Goal: Information Seeking & Learning: Learn about a topic

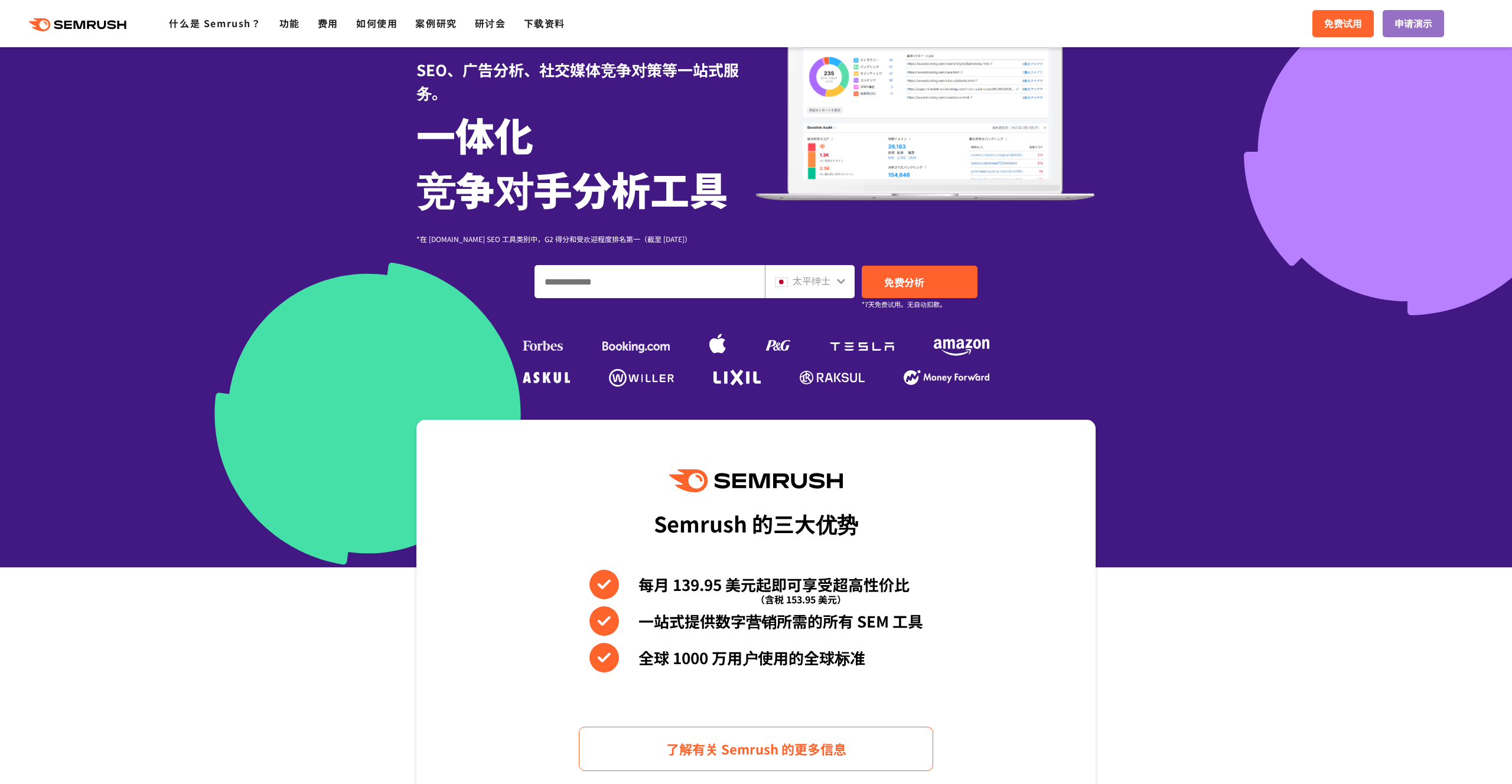
click at [841, 283] on icon at bounding box center [841, 281] width 8 height 6
click at [842, 286] on div at bounding box center [841, 279] width 9 height 15
click at [839, 285] on icon at bounding box center [841, 281] width 9 height 9
click at [840, 279] on icon at bounding box center [841, 281] width 9 height 9
click at [834, 281] on div "太平绅士" at bounding box center [807, 281] width 64 height 15
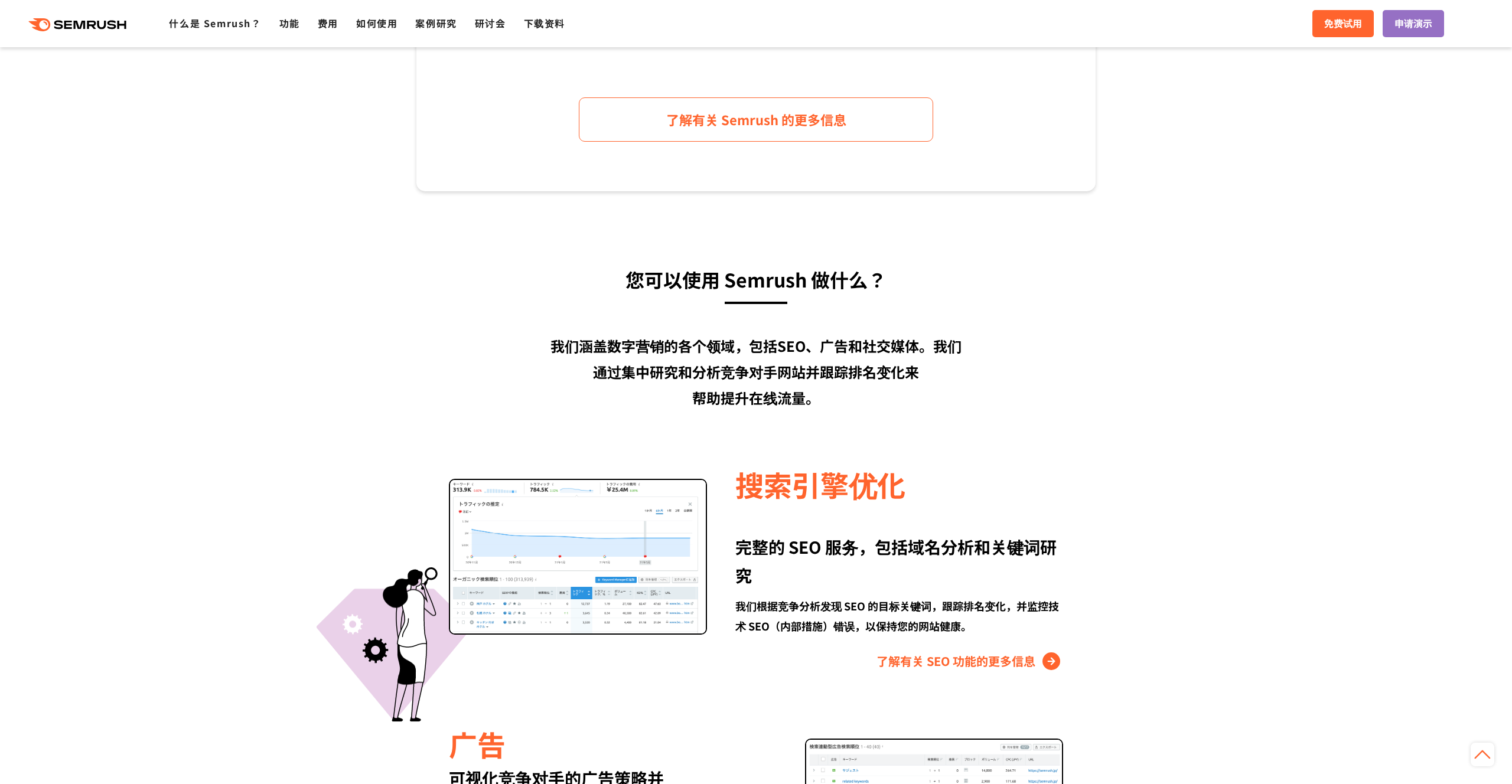
scroll to position [744, 0]
click at [516, 560] on img at bounding box center [578, 555] width 258 height 156
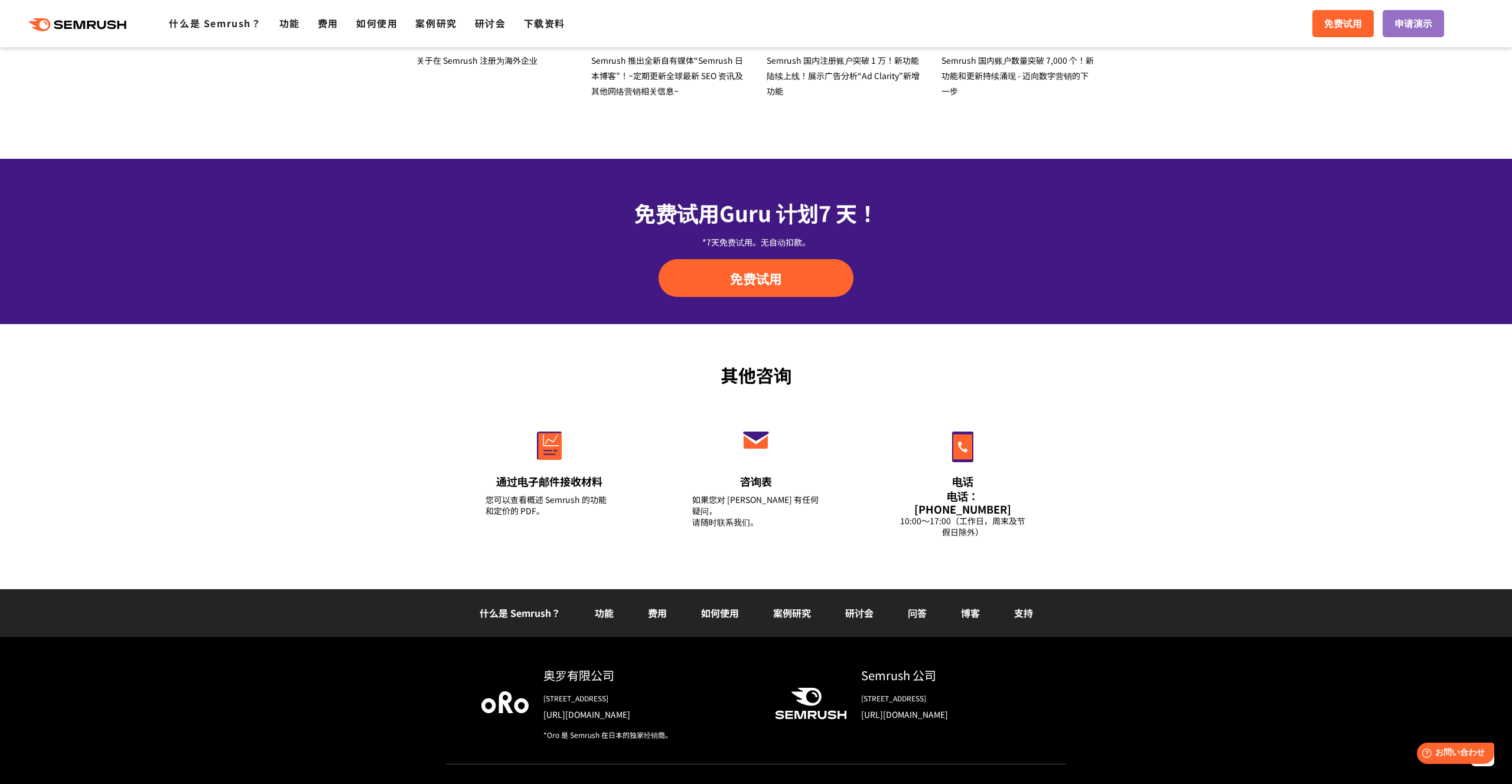
scroll to position [3869, 0]
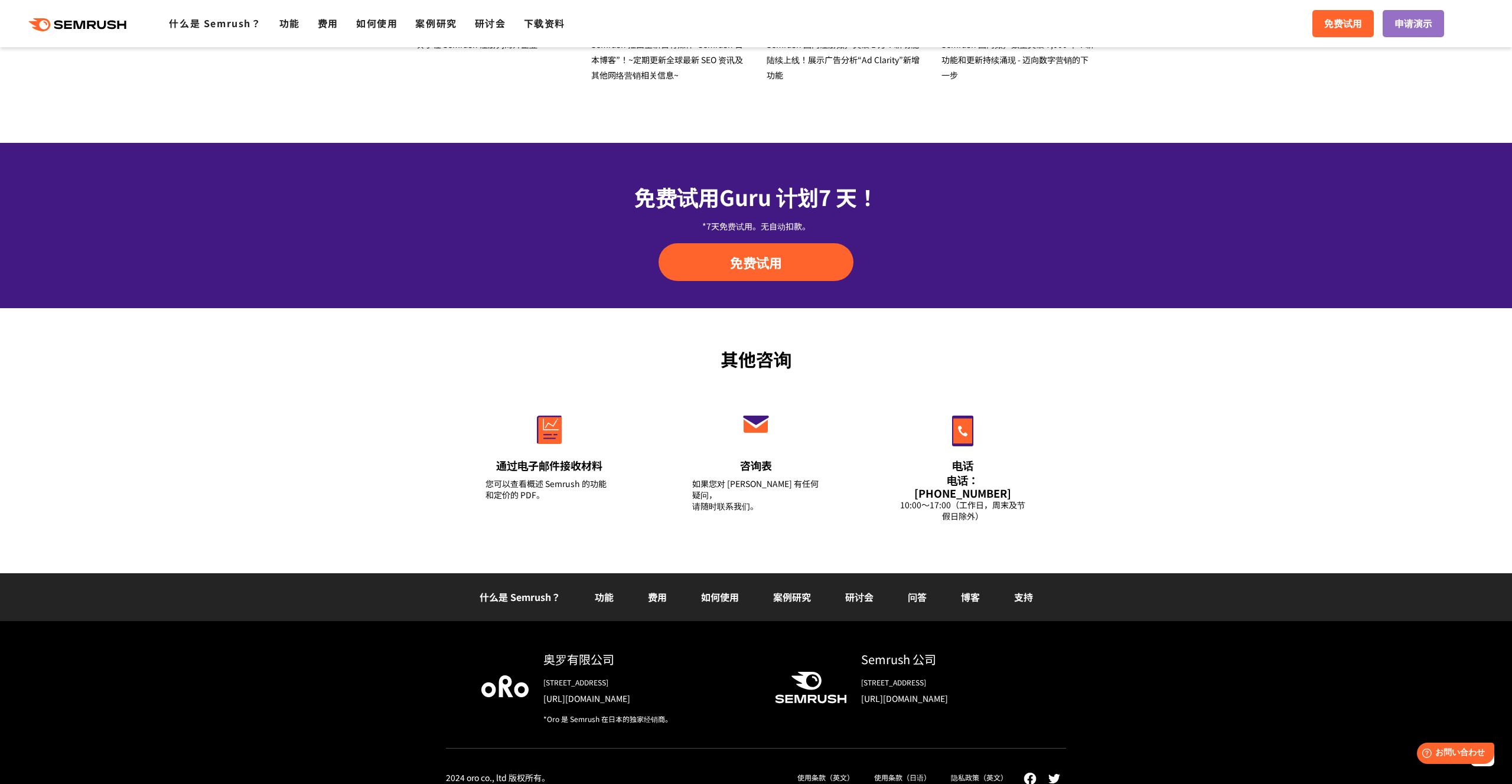
click at [610, 590] on font "功能" at bounding box center [604, 597] width 19 height 14
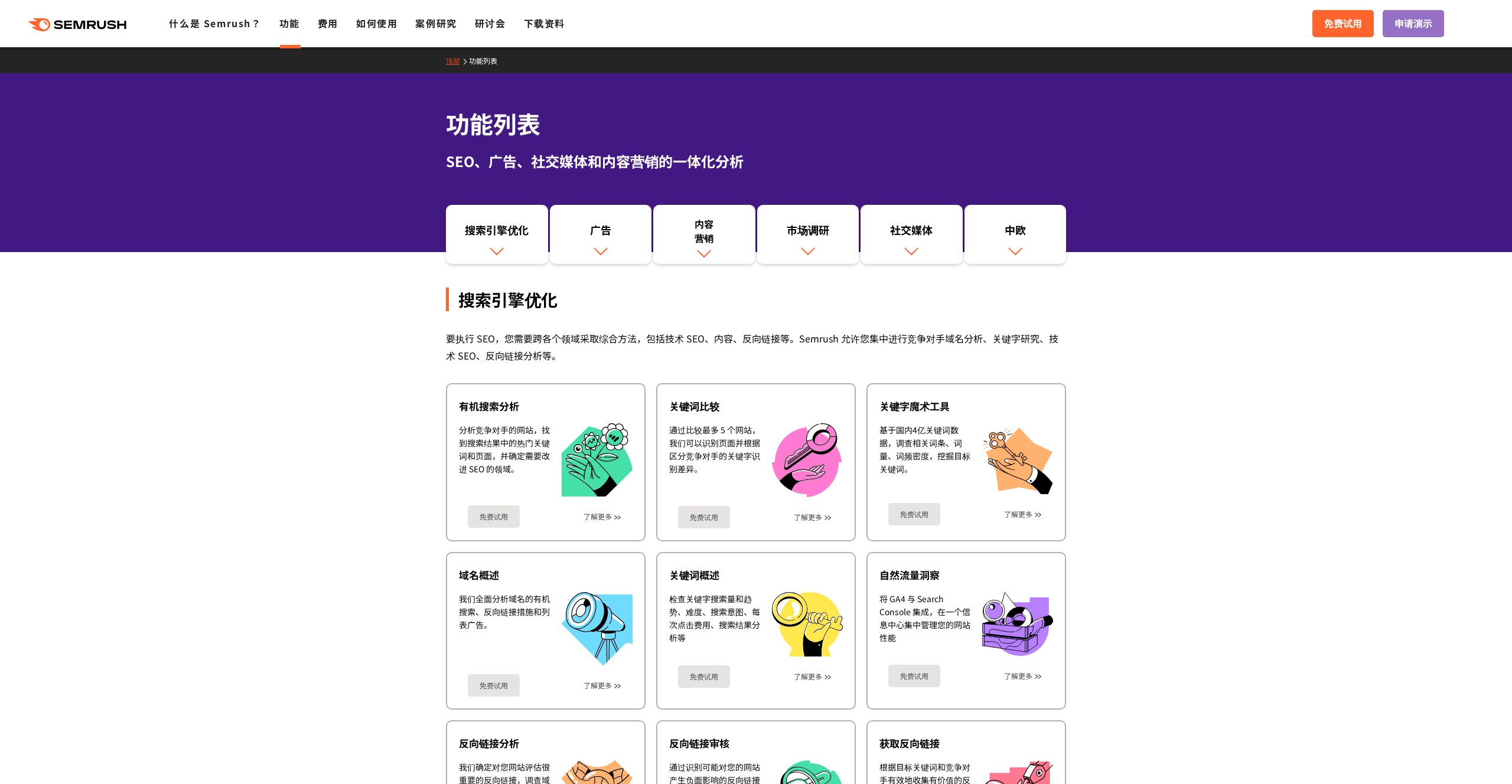
click at [1021, 249] on img at bounding box center [1015, 251] width 15 height 15
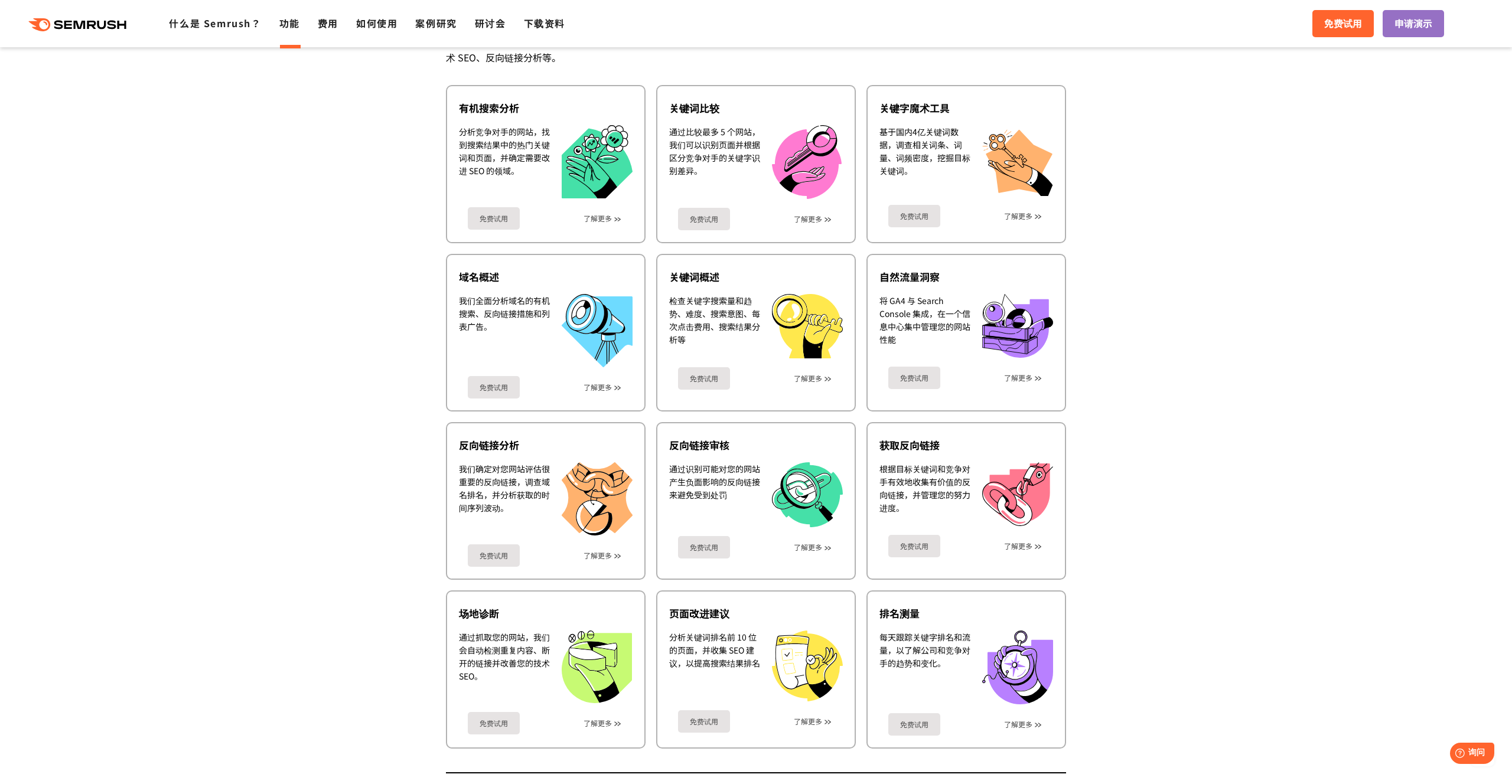
scroll to position [299, 0]
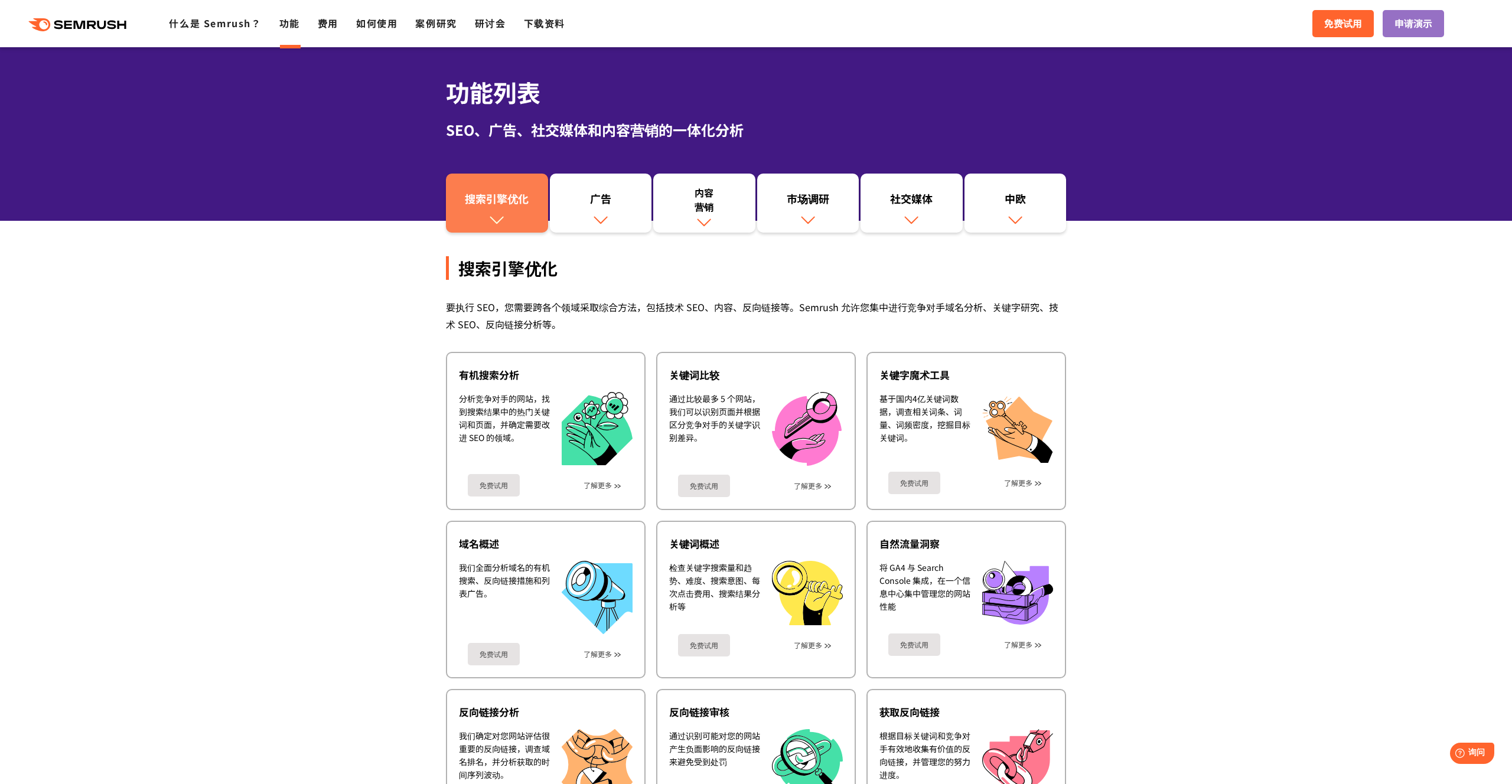
click at [503, 212] on img at bounding box center [496, 219] width 15 height 15
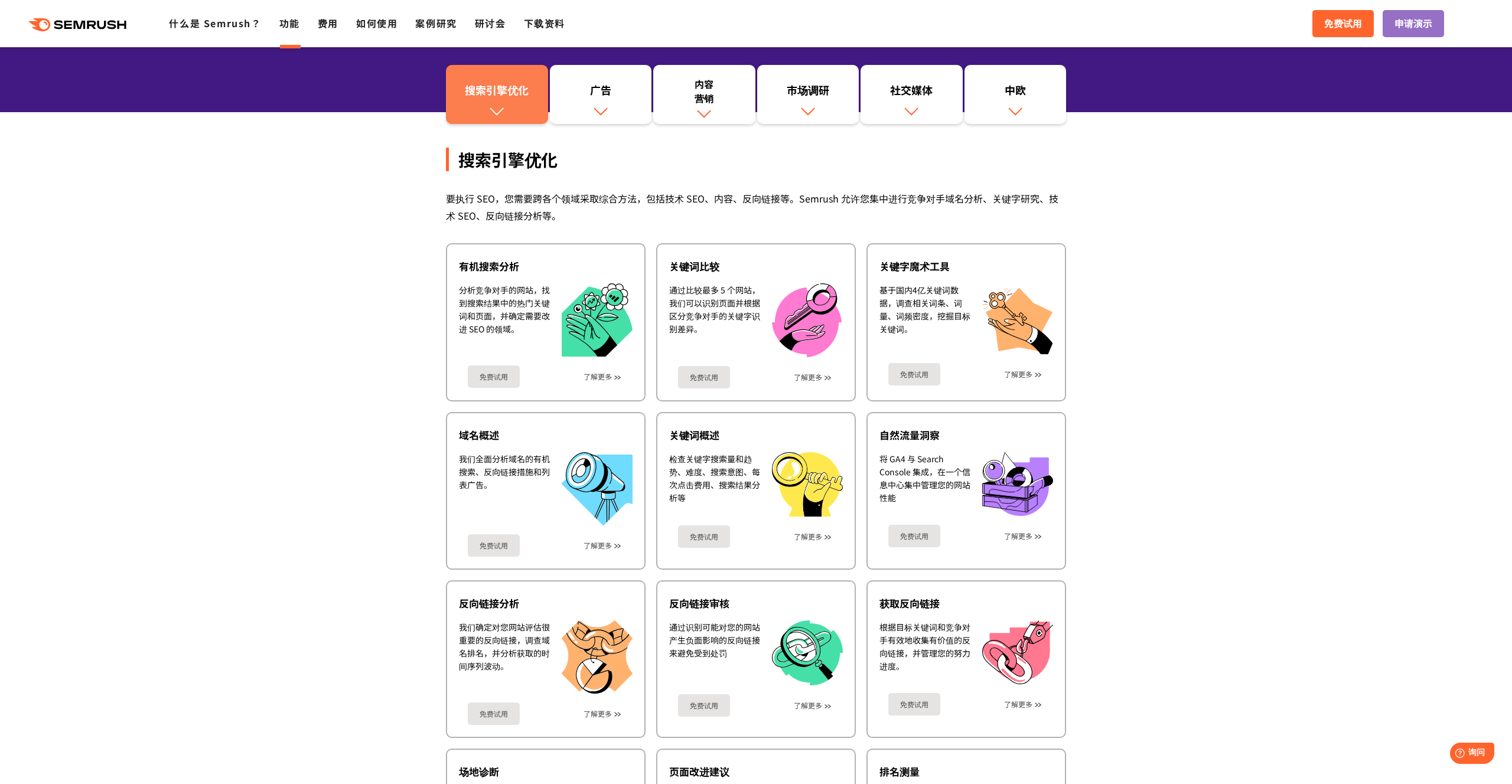
scroll to position [130, 0]
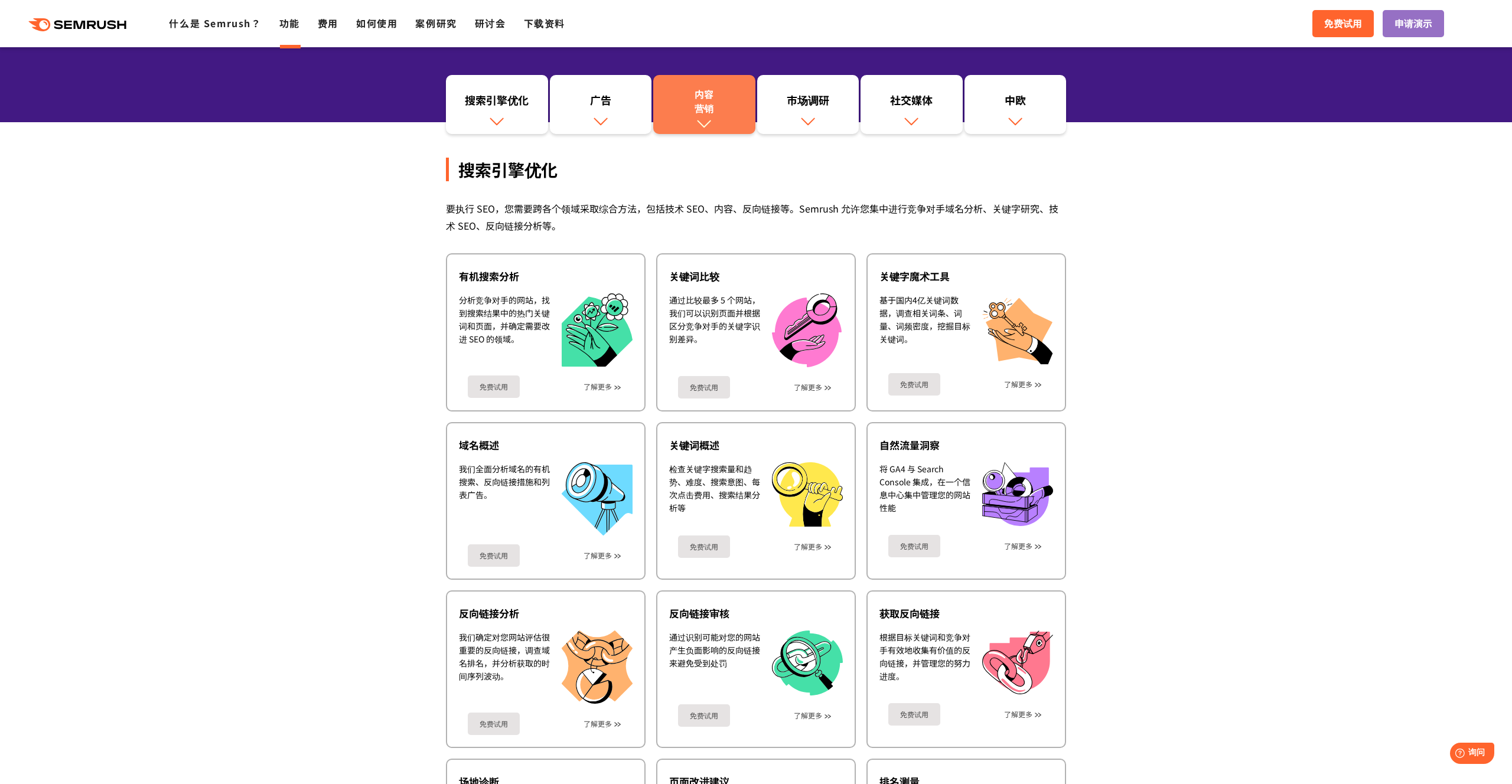
click at [715, 122] on link "内容 营销" at bounding box center [704, 104] width 102 height 59
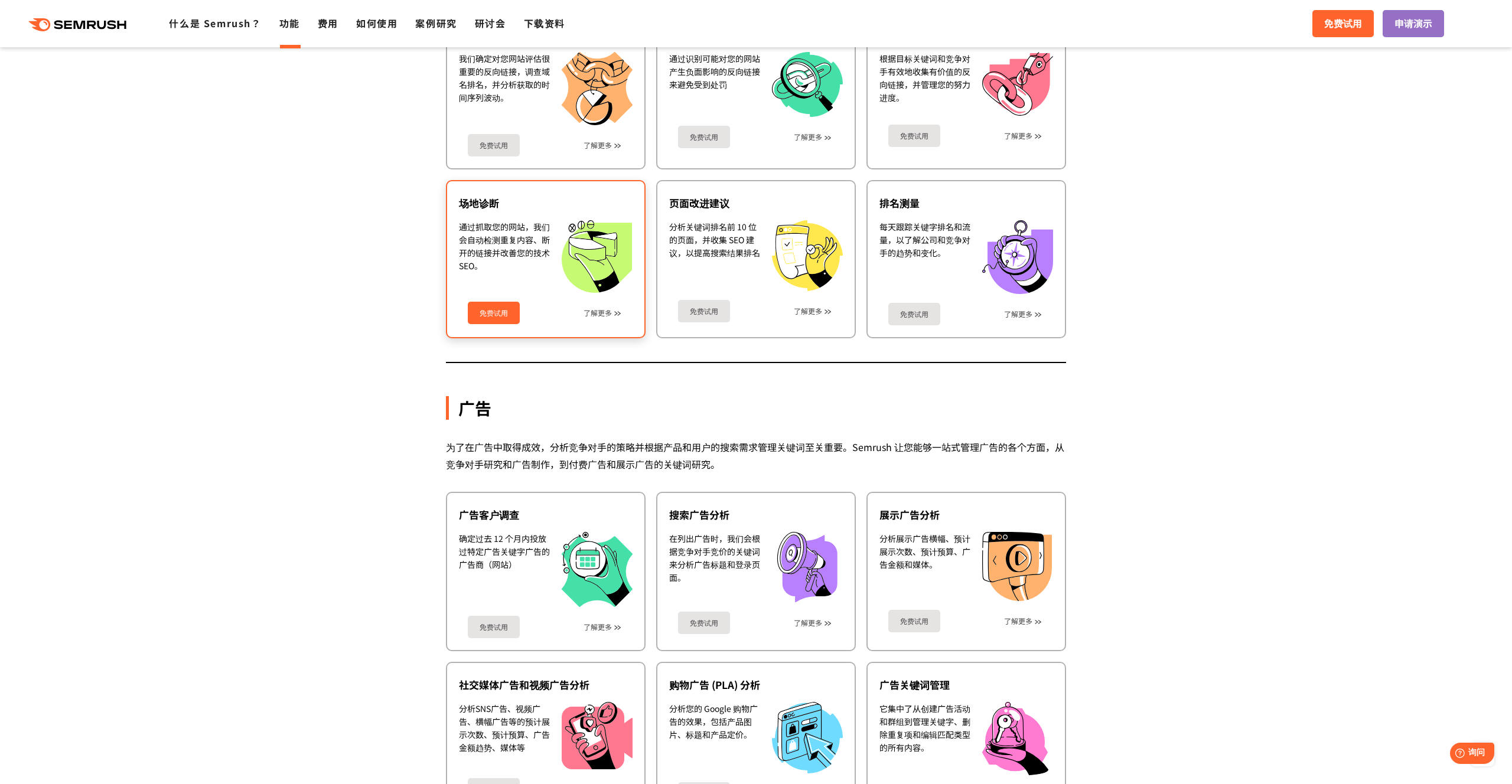
scroll to position [702, 0]
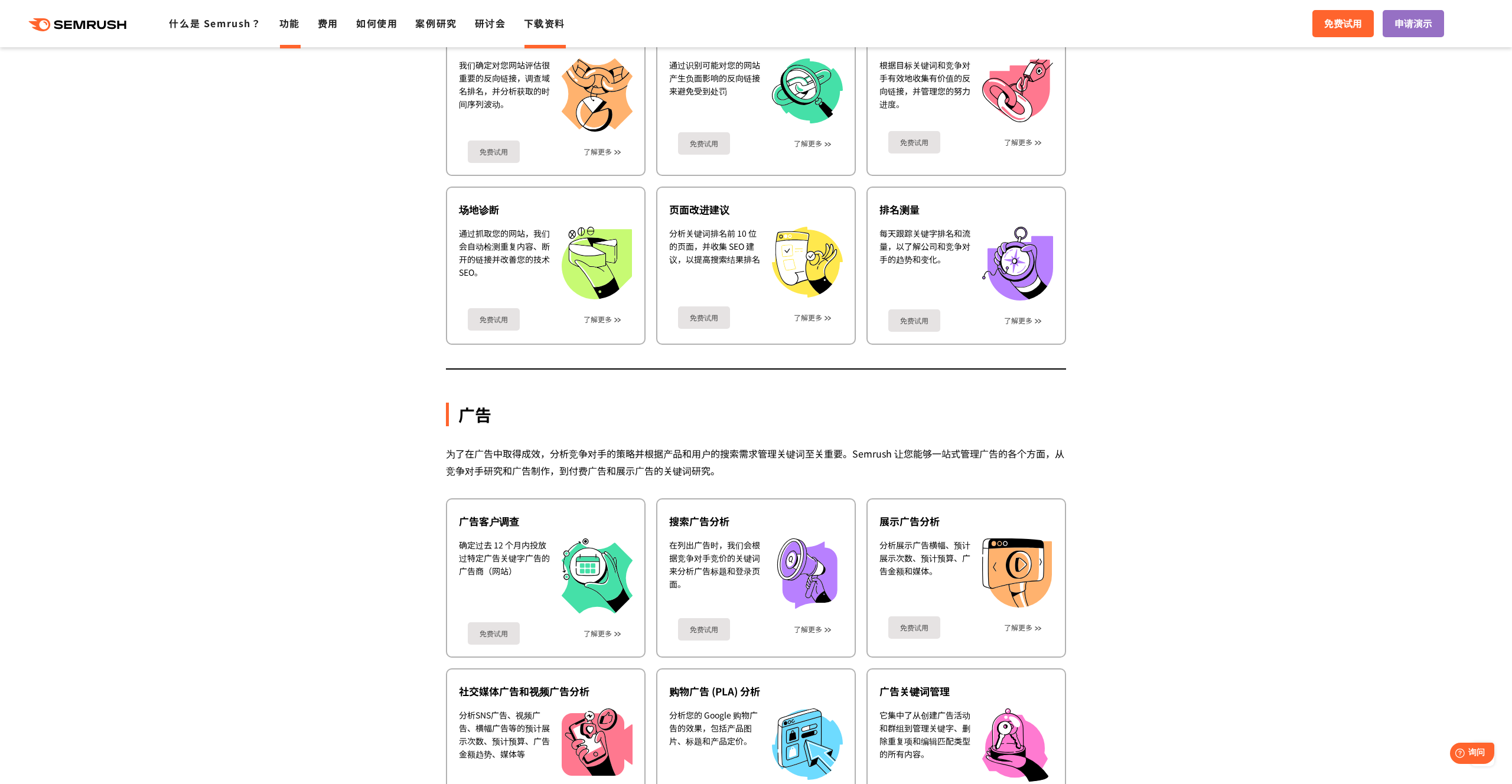
click at [560, 24] on font "下载资料" at bounding box center [544, 23] width 41 height 14
click at [550, 24] on font "下载资料" at bounding box center [544, 23] width 41 height 14
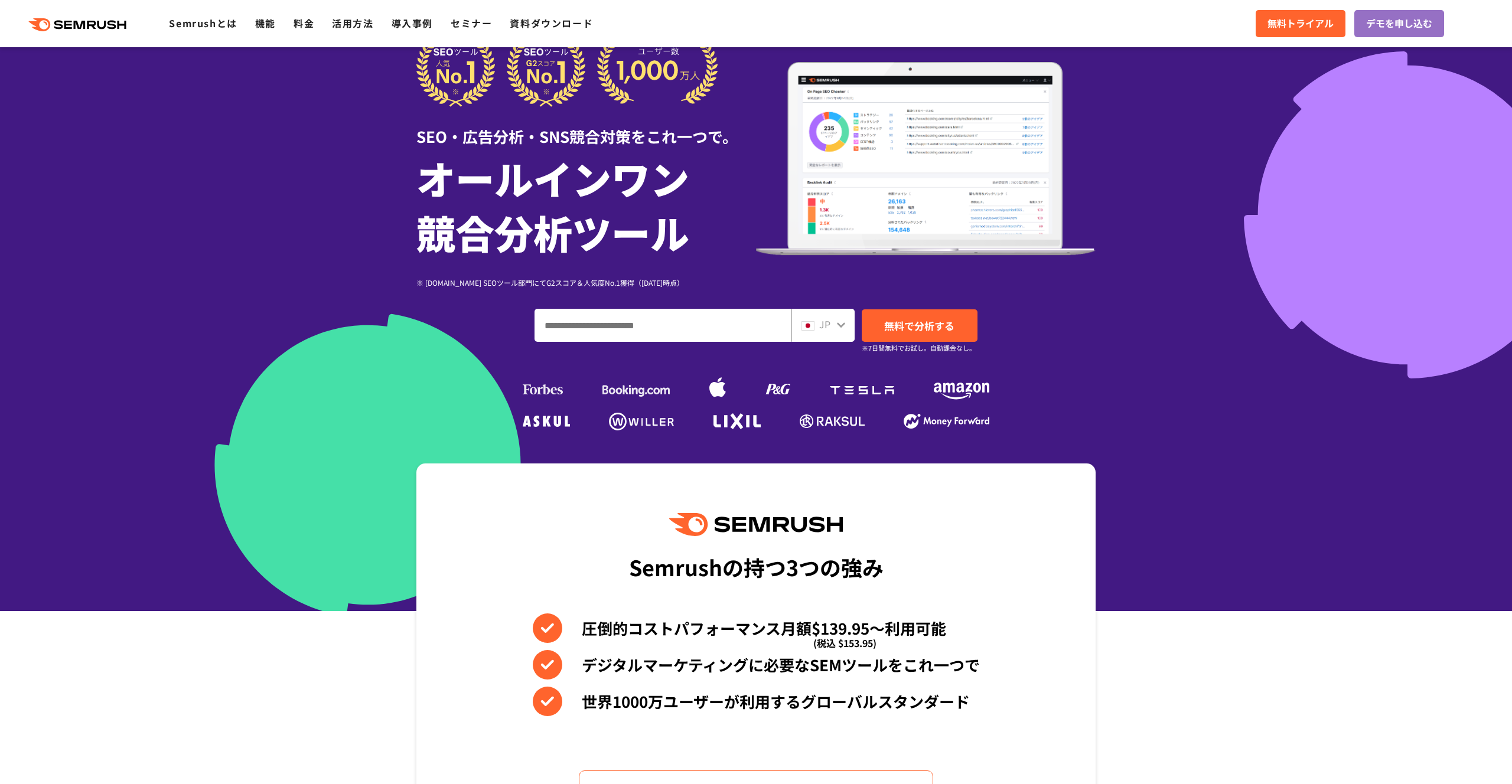
click at [1151, 107] on div at bounding box center [756, 281] width 1512 height 658
click at [1139, 115] on div at bounding box center [756, 281] width 1512 height 658
